Goal: Task Accomplishment & Management: Complete application form

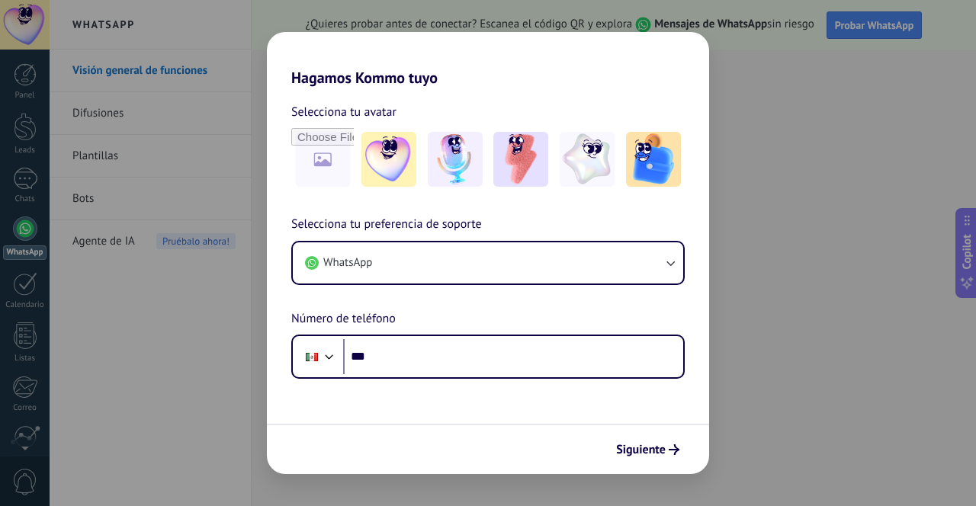
click at [457, 150] on img at bounding box center [455, 159] width 55 height 55
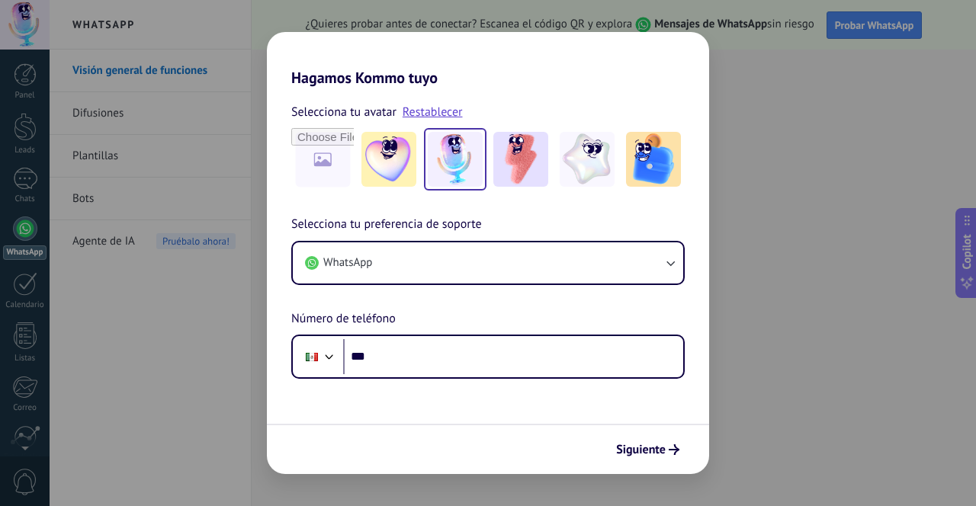
click at [525, 148] on img at bounding box center [520, 159] width 55 height 55
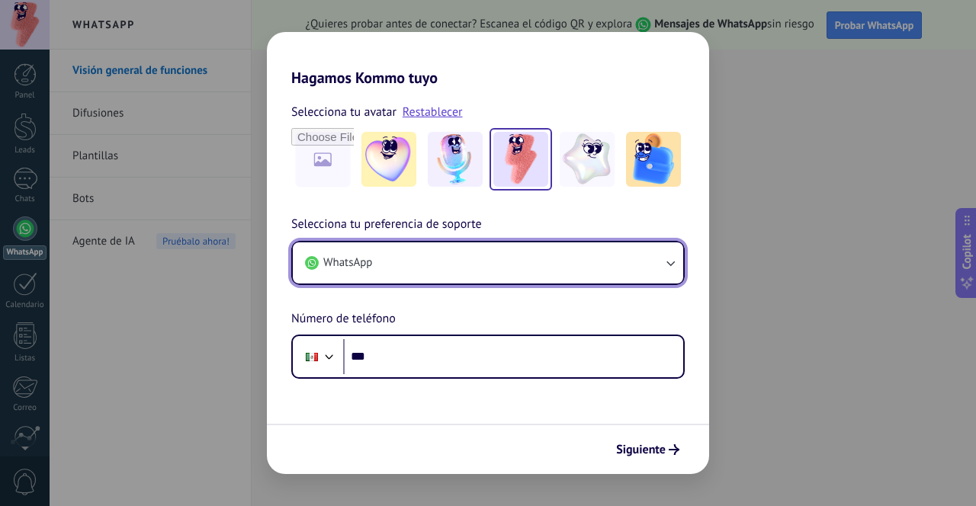
click at [480, 250] on button "WhatsApp" at bounding box center [488, 262] width 390 height 41
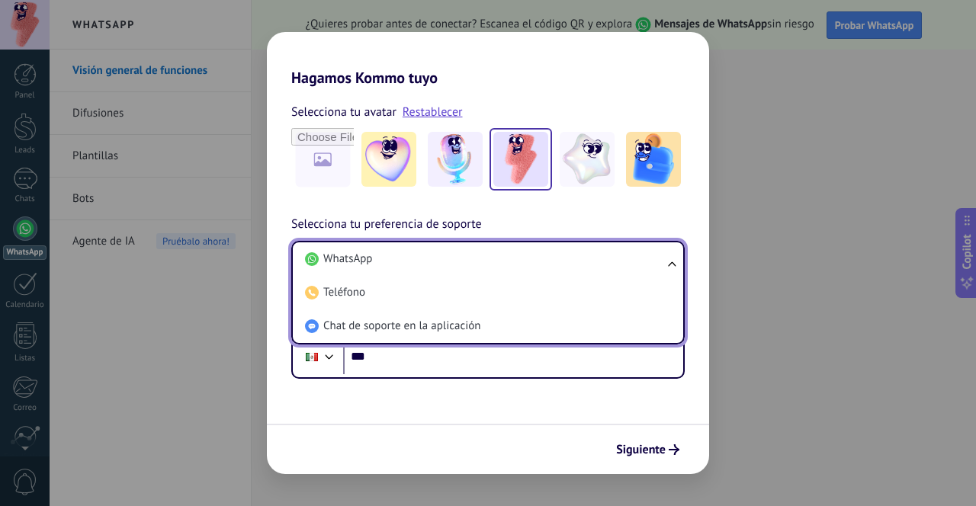
click at [450, 290] on li "Teléfono" at bounding box center [485, 293] width 372 height 34
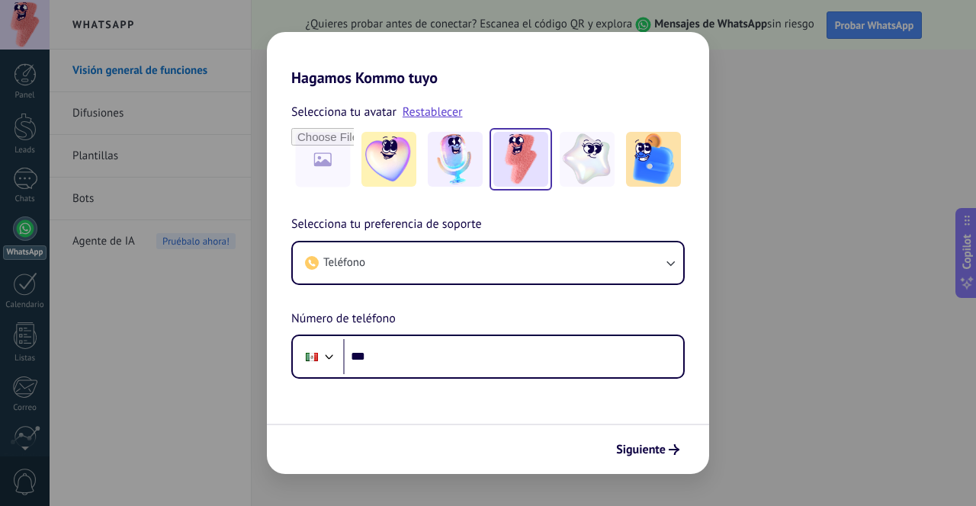
click at [834, 110] on div "Hagamos Kommo tuyo Selecciona tu avatar Restablecer Selecciona tu preferencia d…" at bounding box center [488, 253] width 976 height 506
click at [888, 21] on div "Hagamos Kommo tuyo Selecciona tu avatar Restablecer Selecciona tu preferencia d…" at bounding box center [488, 253] width 976 height 506
click at [861, 41] on div "Hagamos Kommo tuyo Selecciona tu avatar Restablecer Selecciona tu preferencia d…" at bounding box center [488, 253] width 976 height 506
click at [831, 82] on div "Hagamos Kommo tuyo Selecciona tu avatar Restablecer Selecciona tu preferencia d…" at bounding box center [488, 253] width 976 height 506
click at [839, 81] on div "Hagamos Kommo tuyo Selecciona tu avatar Restablecer Selecciona tu preferencia d…" at bounding box center [488, 253] width 976 height 506
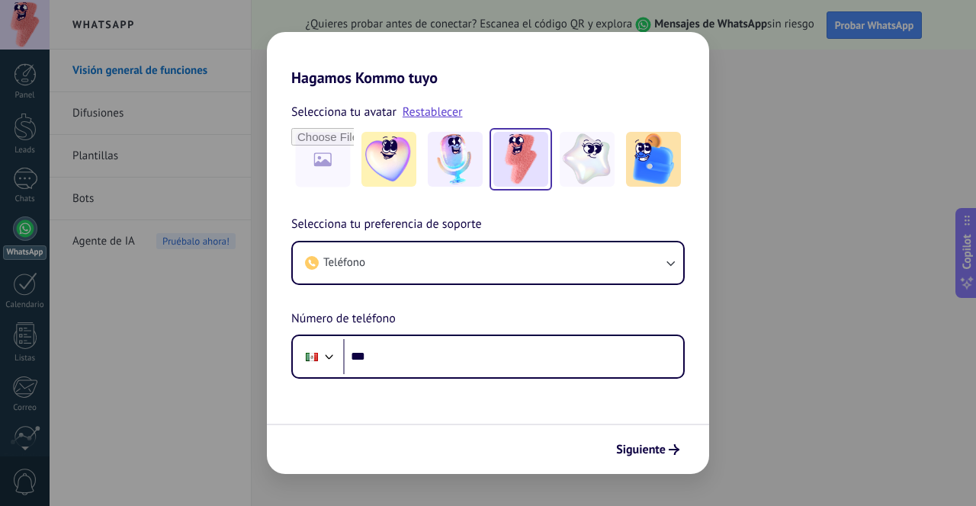
click at [677, 451] on use "submit" at bounding box center [674, 449] width 11 height 11
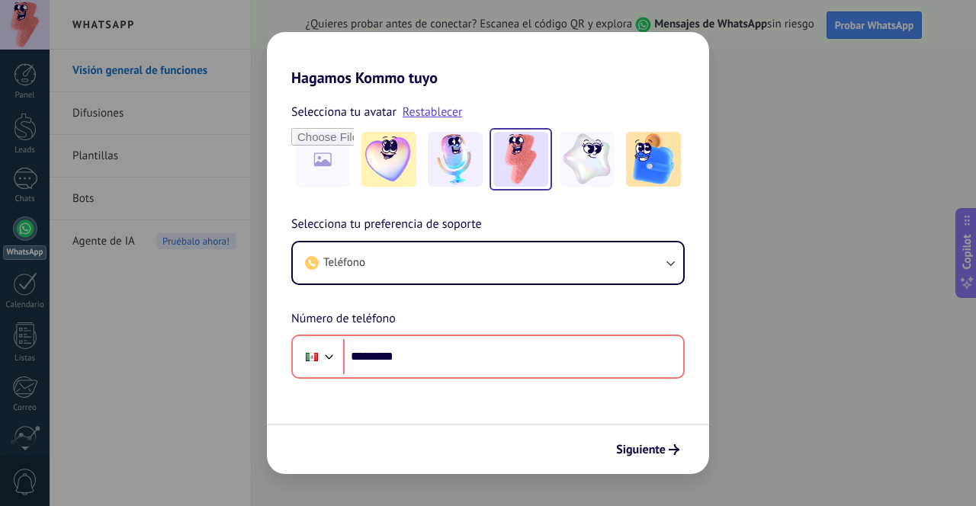
click at [654, 459] on button "Siguiente" at bounding box center [647, 450] width 77 height 26
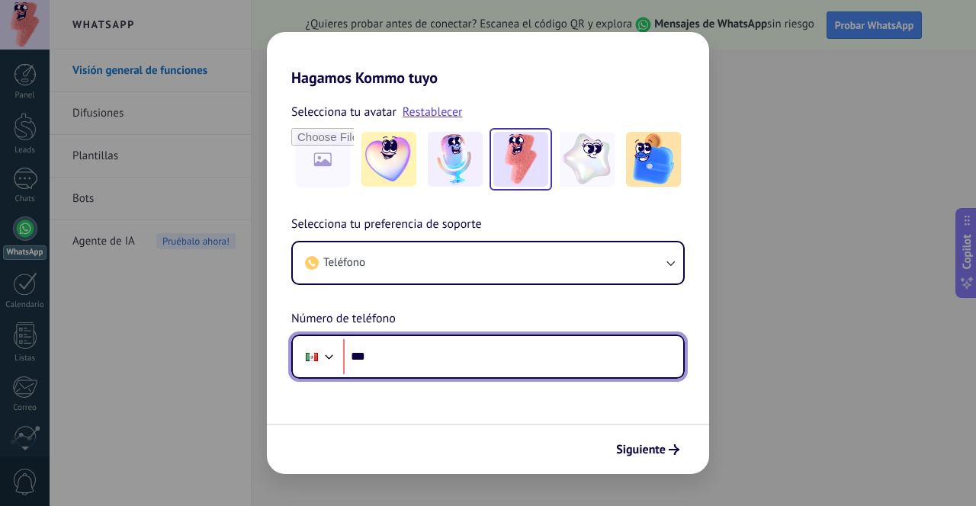
type input "***"
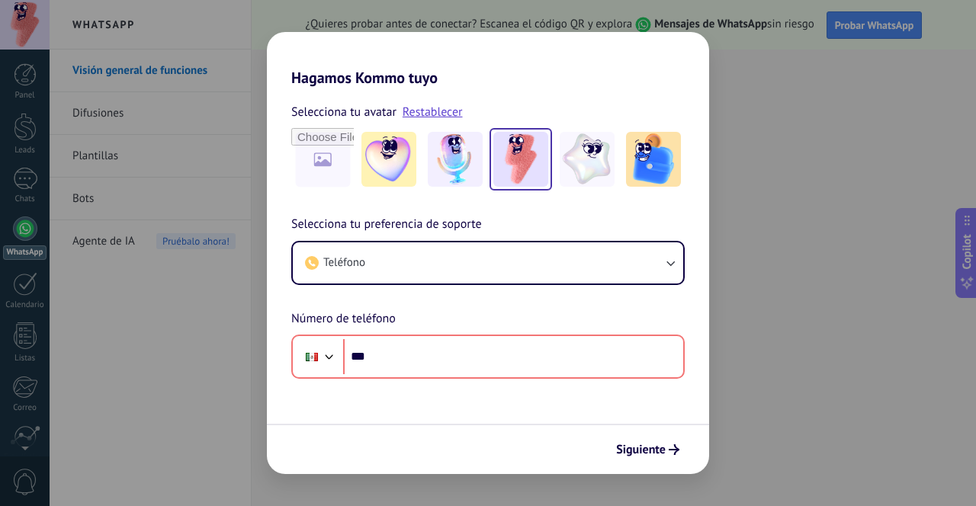
click at [683, 454] on button "Siguiente" at bounding box center [647, 450] width 77 height 26
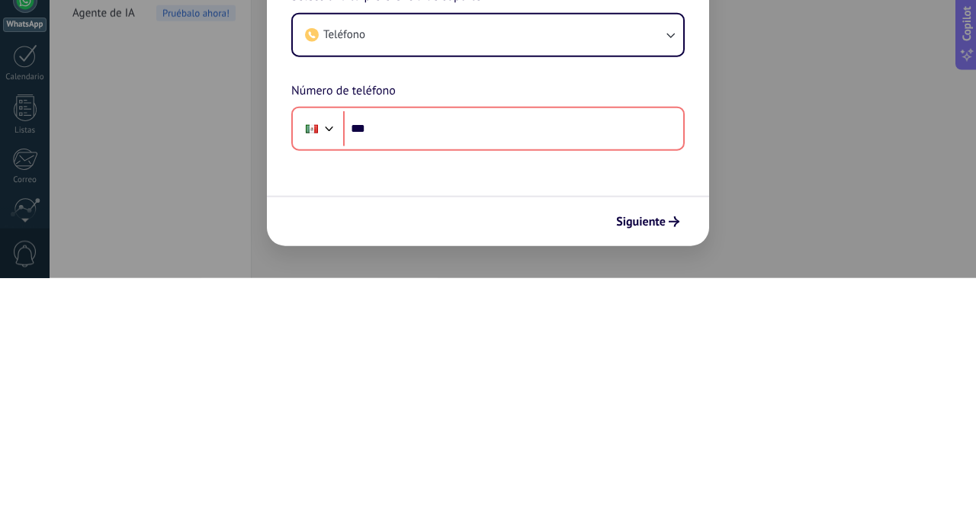
click at [839, 426] on div "Hagamos Kommo tuyo Selecciona tu avatar Restablecer Selecciona tu preferencia d…" at bounding box center [488, 253] width 976 height 506
